Goal: Task Accomplishment & Management: Use online tool/utility

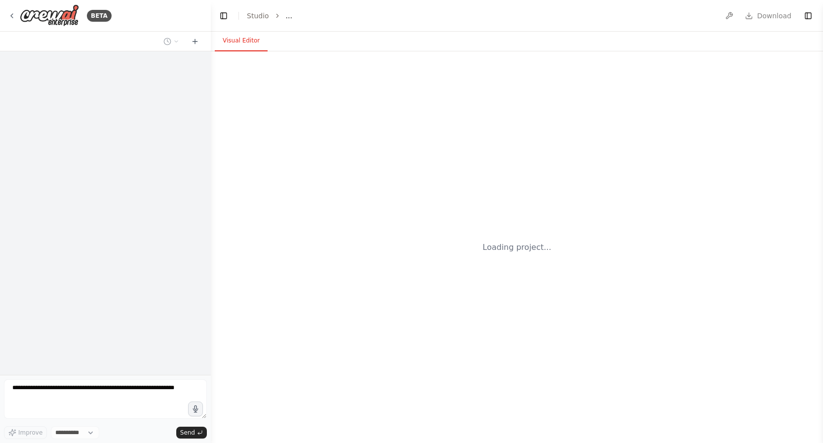
select select "****"
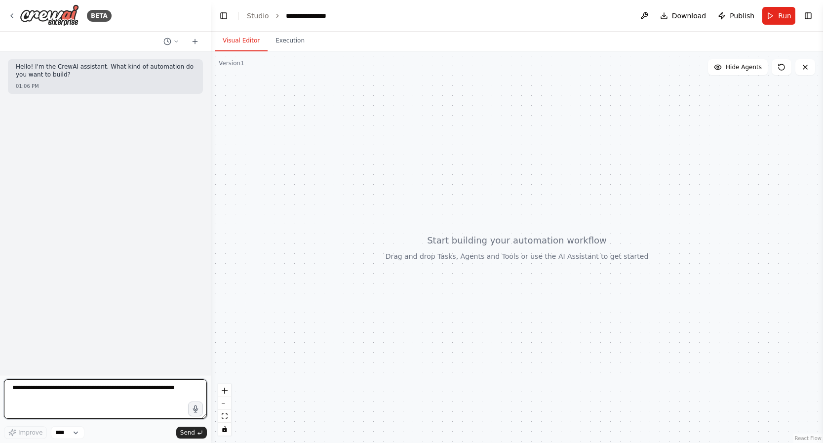
click at [88, 406] on textarea at bounding box center [105, 399] width 203 height 40
type textarea "**********"
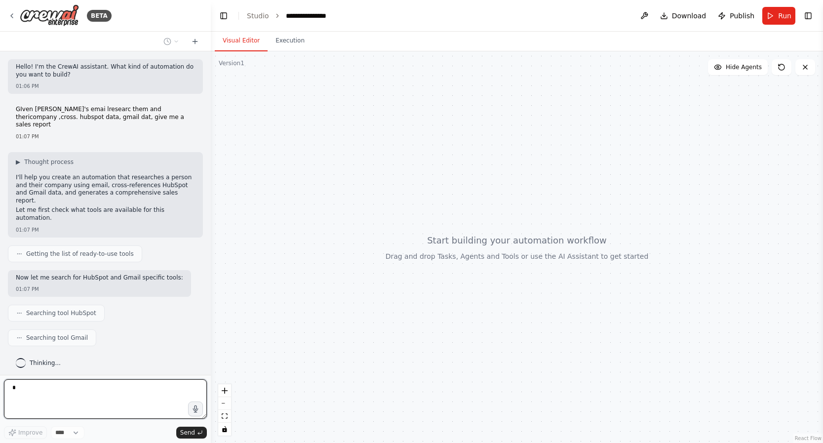
type textarea "*"
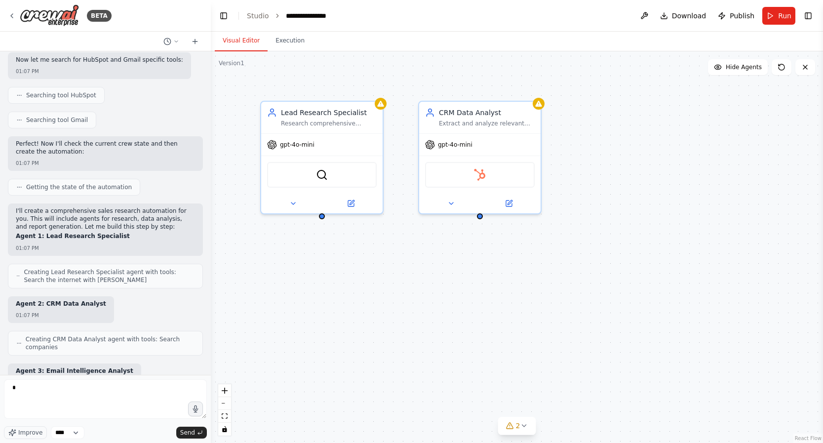
scroll to position [276, 0]
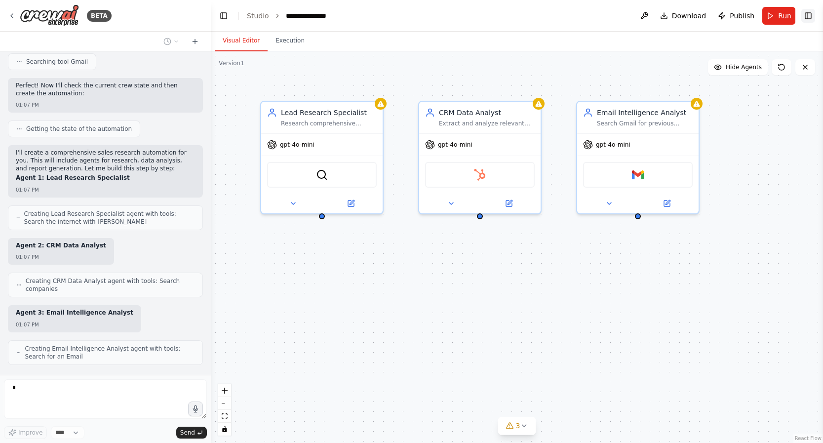
click at [810, 11] on button "Toggle Right Sidebar" at bounding box center [808, 16] width 14 height 14
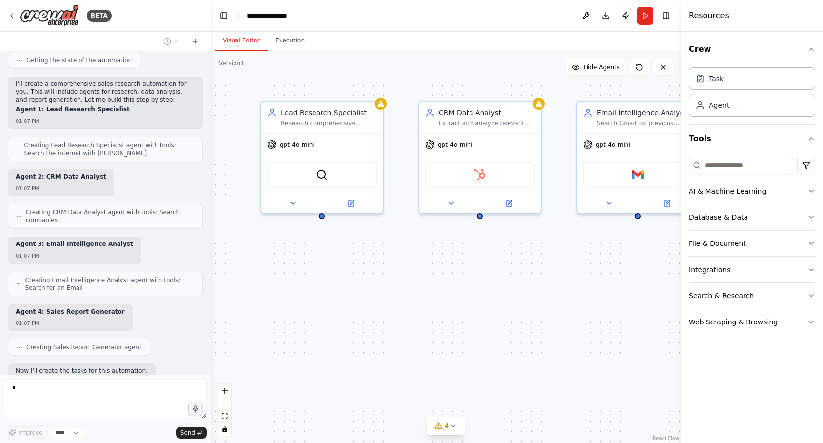
scroll to position [405, 0]
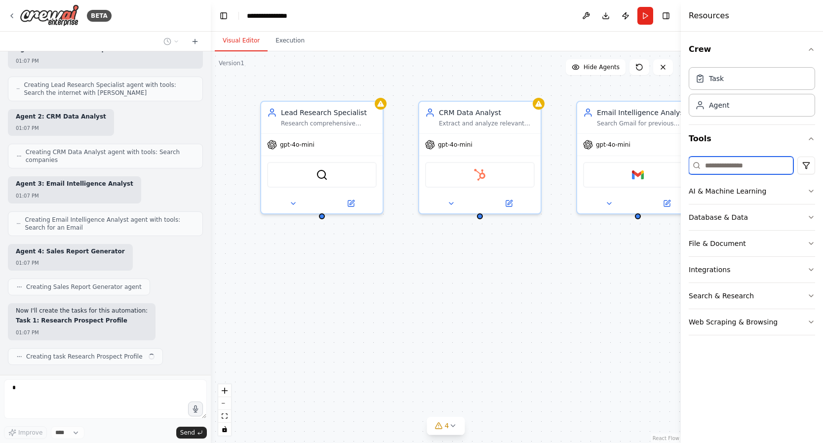
click at [765, 165] on input at bounding box center [741, 166] width 105 height 18
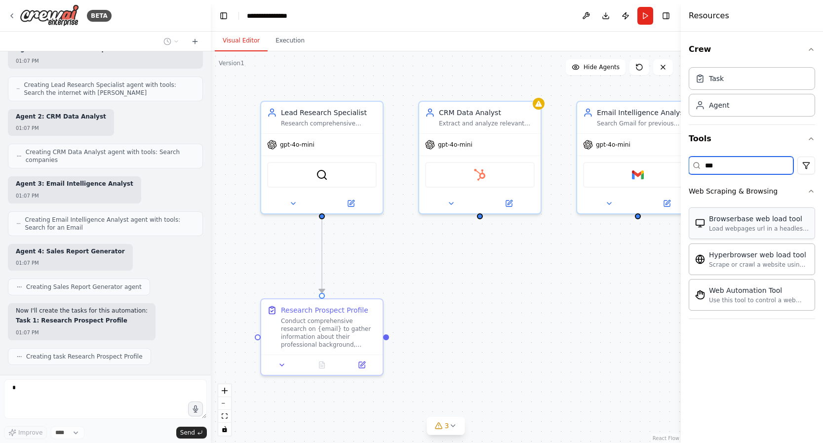
type input "***"
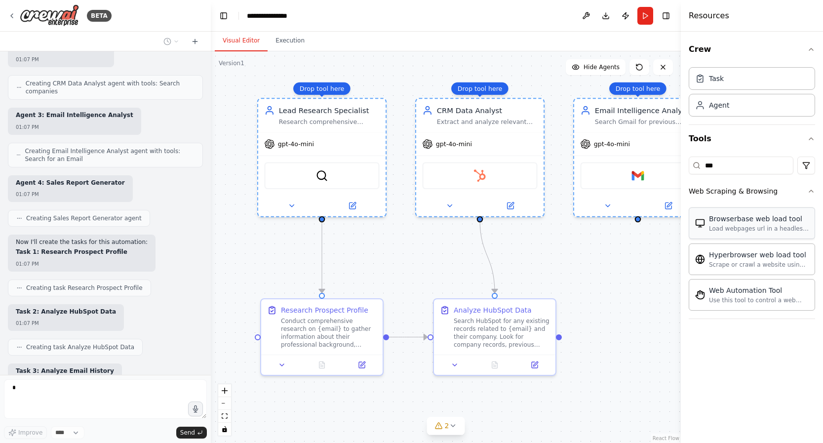
scroll to position [524, 0]
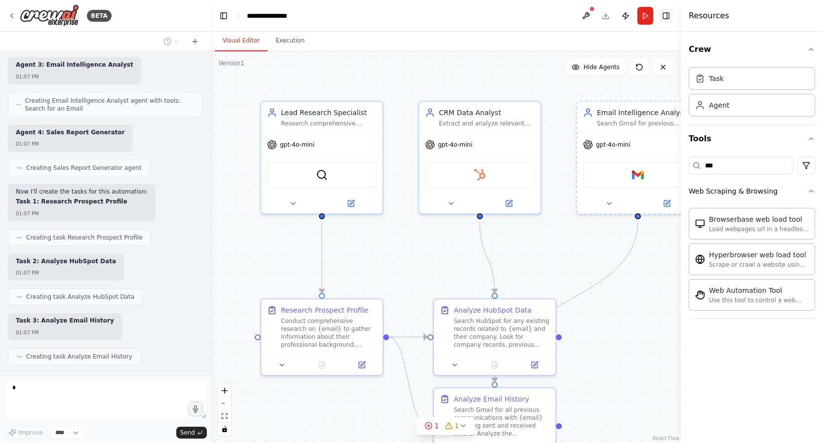
click at [669, 19] on button "Toggle Right Sidebar" at bounding box center [666, 16] width 14 height 14
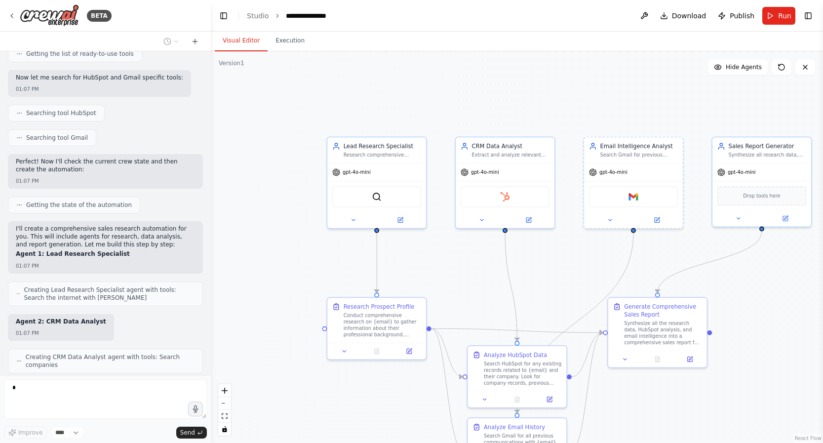
scroll to position [676, 0]
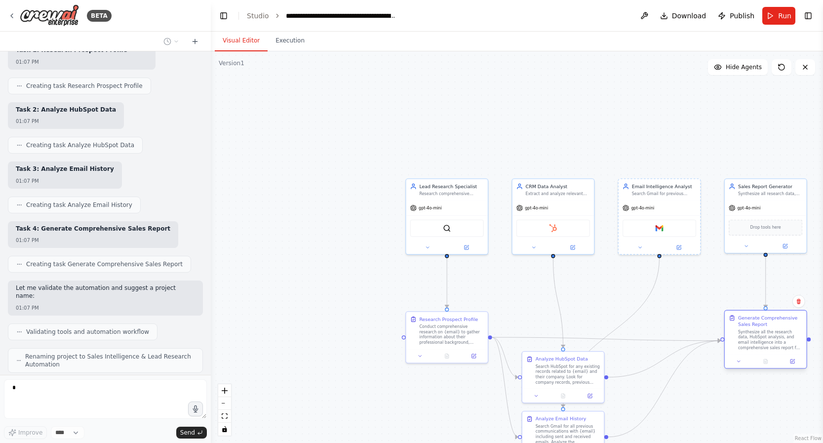
drag, startPoint x: 702, startPoint y: 337, endPoint x: 791, endPoint y: 336, distance: 89.4
click at [791, 336] on div "Synthesize all the research data, HubSpot analysis, and email intelligence into…" at bounding box center [770, 339] width 64 height 21
drag, startPoint x: 554, startPoint y: 364, endPoint x: 544, endPoint y: 290, distance: 74.8
click at [544, 290] on div "Search HubSpot for any existing records related to {email} and their company. L…" at bounding box center [558, 299] width 64 height 21
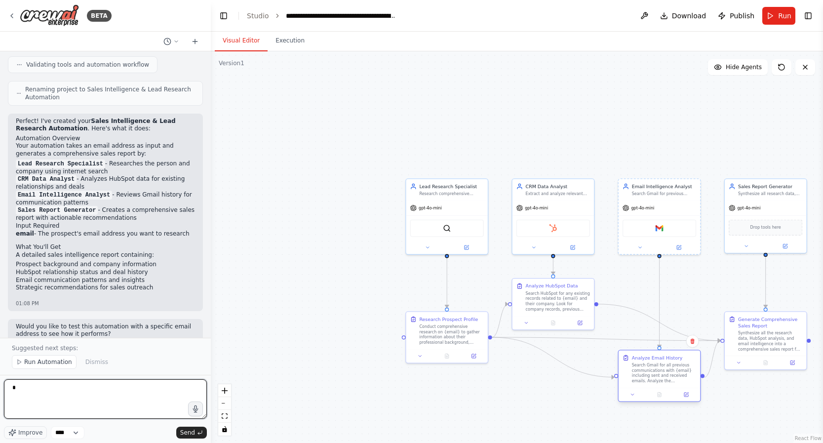
drag, startPoint x: 570, startPoint y: 419, endPoint x: 669, endPoint y: 360, distance: 114.7
click at [669, 360] on div "Analyze Email History" at bounding box center [657, 358] width 51 height 6
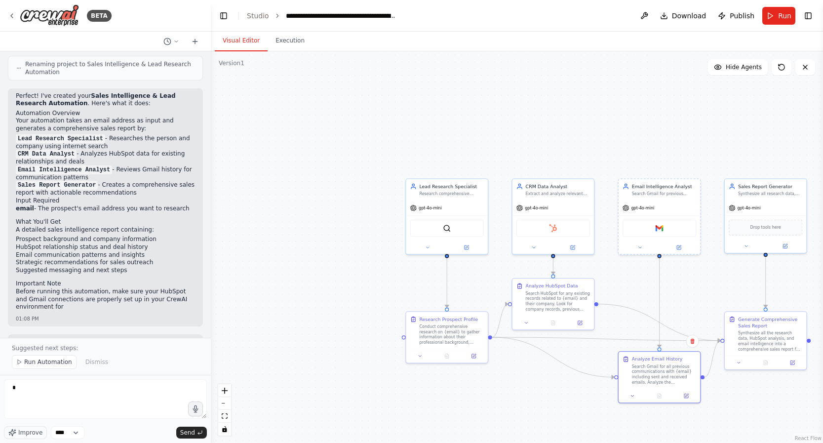
scroll to position [975, 0]
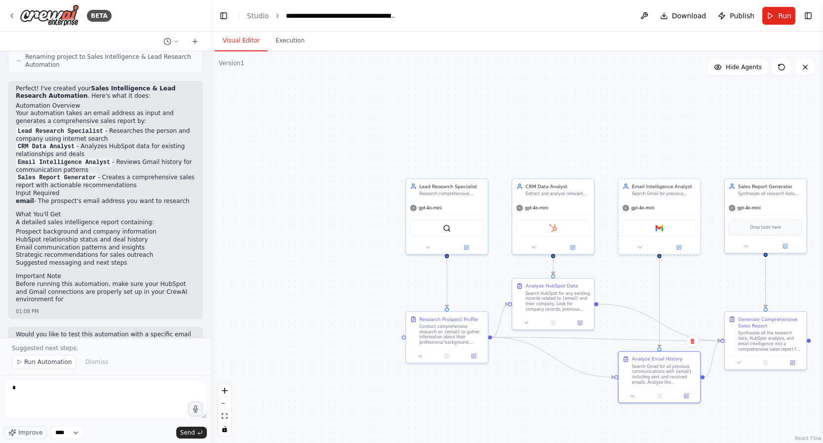
click at [711, 283] on div ".deletable-edge-delete-btn { width: 20px; height: 20px; border: 0px solid #ffff…" at bounding box center [517, 247] width 612 height 392
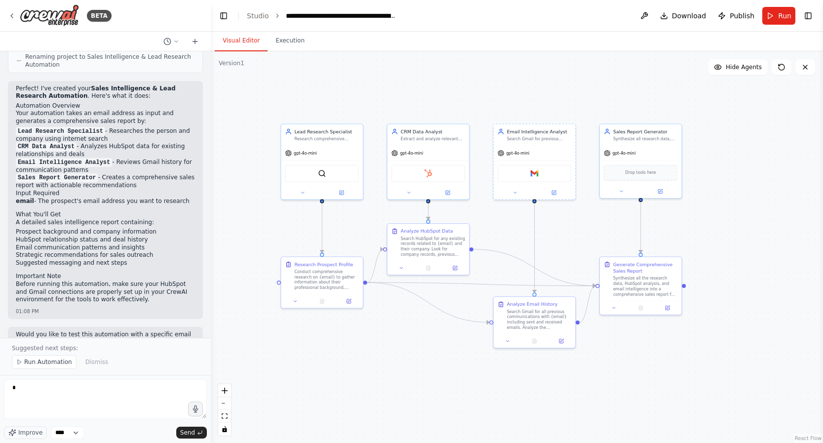
drag, startPoint x: 724, startPoint y: 135, endPoint x: 608, endPoint y: 85, distance: 126.3
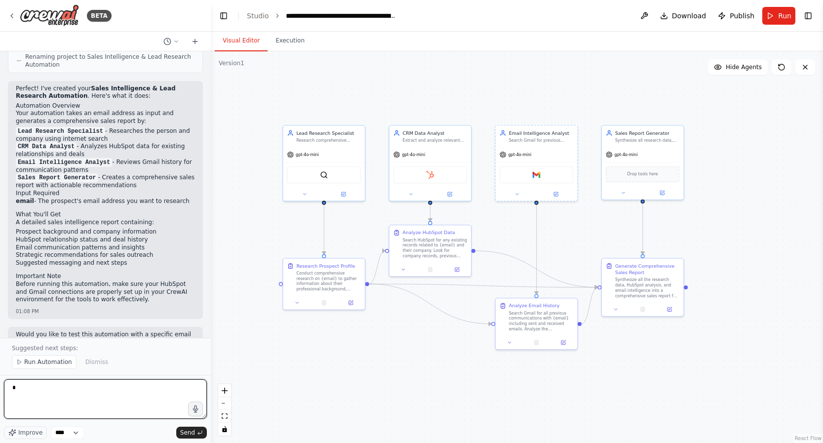
click at [31, 388] on textarea "*" at bounding box center [105, 399] width 203 height 40
drag, startPoint x: 15, startPoint y: 388, endPoint x: 6, endPoint y: 388, distance: 8.4
click at [6, 388] on textarea "*" at bounding box center [105, 399] width 203 height 40
click at [84, 402] on textarea "*" at bounding box center [105, 399] width 203 height 40
